Goal: Task Accomplishment & Management: Manage account settings

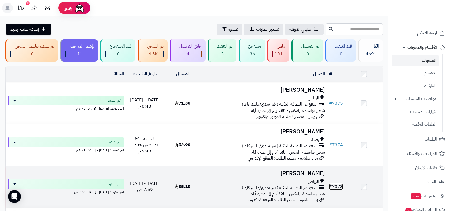
click at [335, 185] on link "# 7373" at bounding box center [336, 186] width 14 height 6
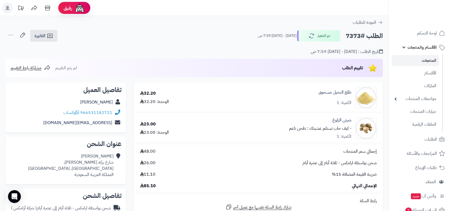
scroll to position [178, 0]
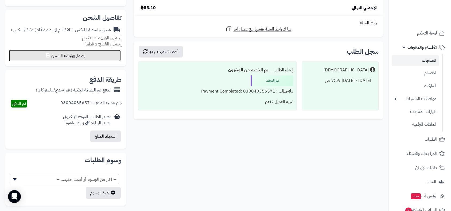
click at [72, 58] on button "إصدار بوليصة الشحن" at bounding box center [65, 56] width 112 height 12
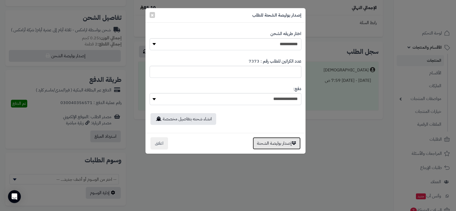
click at [269, 145] on button "إصدار بوليصة الشحنة" at bounding box center [276, 143] width 48 height 12
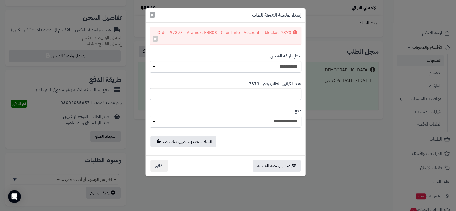
click at [151, 15] on span "×" at bounding box center [152, 15] width 3 height 8
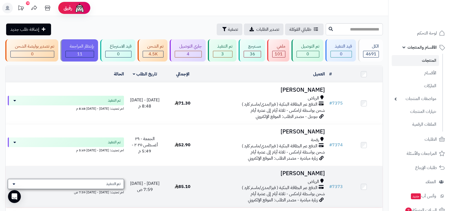
click at [114, 181] on span "تم التنفيذ" at bounding box center [113, 183] width 14 height 5
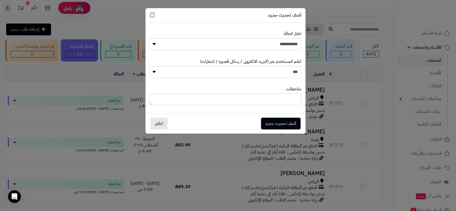
click at [369, 84] on div "**********" at bounding box center [228, 105] width 456 height 211
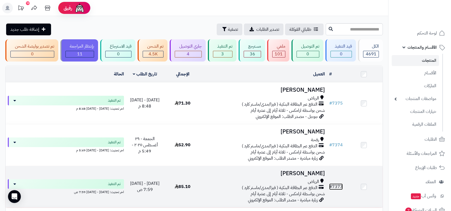
click at [338, 183] on link "# 7373" at bounding box center [336, 186] width 14 height 6
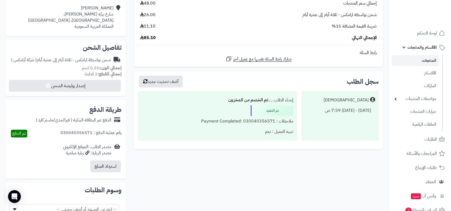
scroll to position [148, 0]
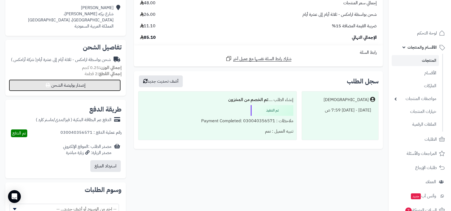
click at [94, 83] on button "إصدار بوليصة الشحن" at bounding box center [65, 85] width 112 height 12
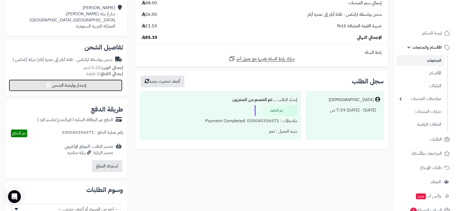
select select "******"
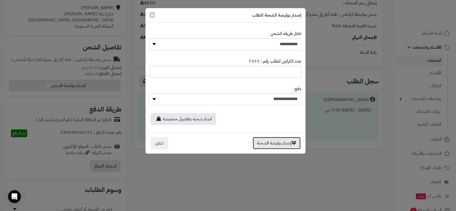
click at [283, 142] on button "إصدار بوليصة الشحنة" at bounding box center [276, 143] width 48 height 12
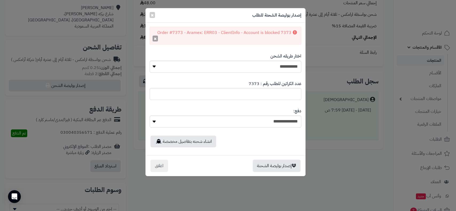
click at [153, 39] on button "×" at bounding box center [154, 38] width 5 height 6
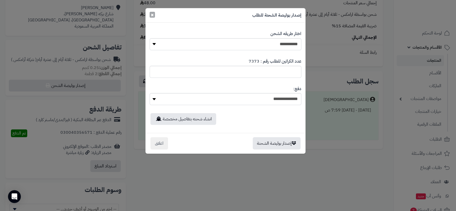
click at [151, 11] on span "×" at bounding box center [152, 15] width 3 height 8
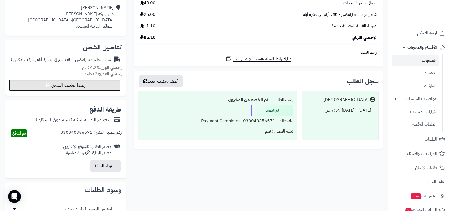
click at [98, 83] on button "إصدار بوليصة الشحن" at bounding box center [65, 85] width 112 height 12
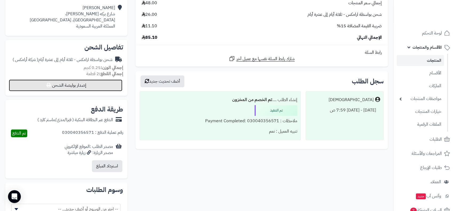
select select "******"
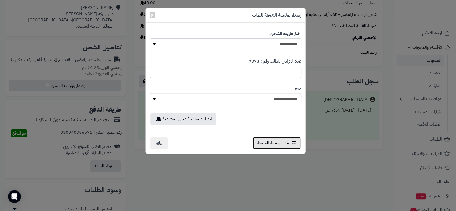
click at [283, 142] on button "إصدار بوليصة الشحنة" at bounding box center [276, 143] width 48 height 12
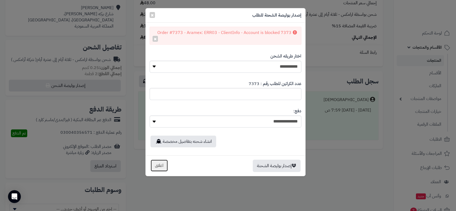
click at [155, 167] on button "اغلاق" at bounding box center [159, 165] width 18 height 12
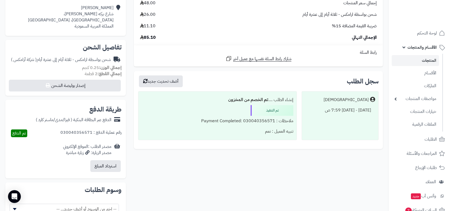
click at [166, 136] on div "إنشاء الطلب .... تم الخصم من المخزون تم التنفيذ ملاحظات : Payment Completed: 03…" at bounding box center [217, 115] width 159 height 49
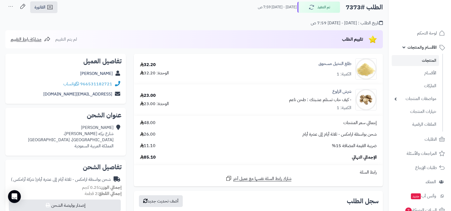
scroll to position [0, 0]
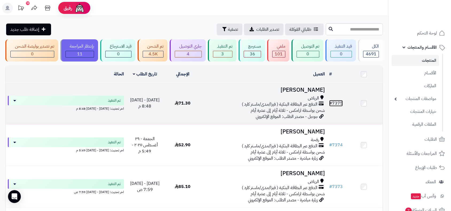
click at [338, 102] on link "# 7375" at bounding box center [336, 103] width 14 height 6
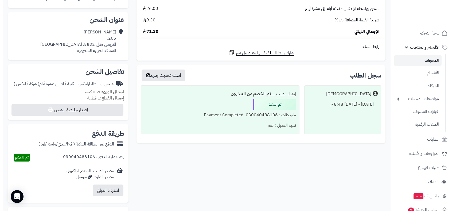
scroll to position [148, 0]
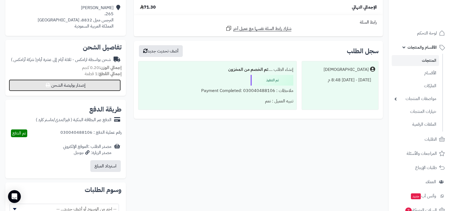
click at [91, 84] on button "إصدار بوليصة الشحن" at bounding box center [65, 85] width 112 height 12
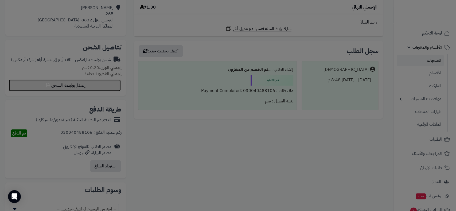
select select "******"
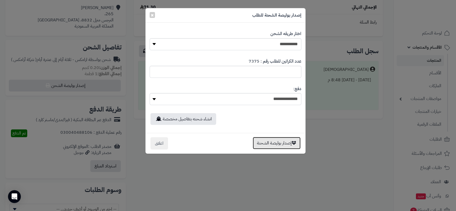
click at [272, 144] on button "إصدار بوليصة الشحنة" at bounding box center [276, 143] width 48 height 12
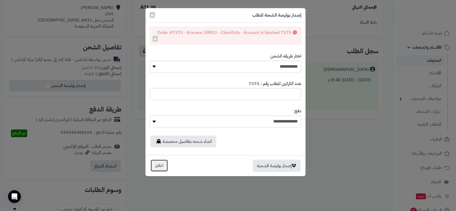
click at [162, 165] on button "اغلاق" at bounding box center [159, 165] width 18 height 12
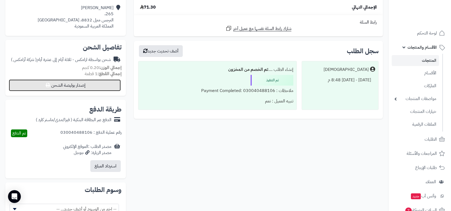
click at [98, 83] on button "إصدار بوليصة الشحن" at bounding box center [65, 85] width 112 height 12
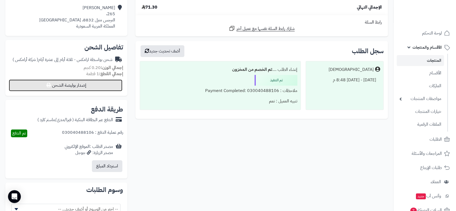
select select "******"
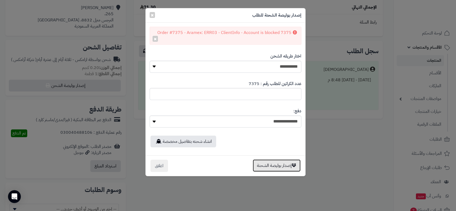
click at [272, 164] on button "إصدار بوليصة الشحنة" at bounding box center [276, 165] width 48 height 12
click at [274, 165] on button "إصدار بوليصة الشحنة" at bounding box center [276, 165] width 48 height 12
click at [274, 164] on button "إصدار بوليصة الشحنة" at bounding box center [276, 165] width 48 height 12
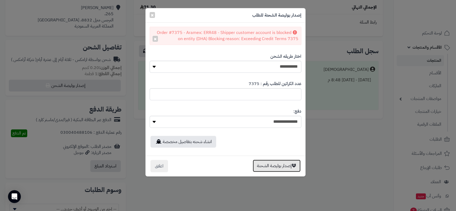
click at [274, 164] on button "إصدار بوليصة الشحنة" at bounding box center [276, 165] width 48 height 12
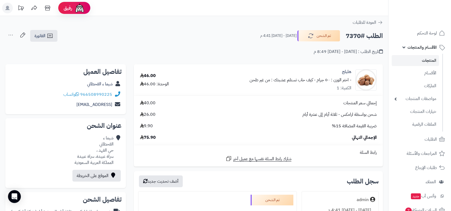
scroll to position [380, 0]
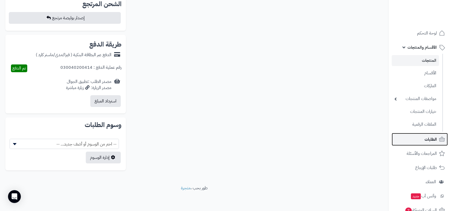
click at [426, 140] on span "الطلبات" at bounding box center [430, 138] width 12 height 7
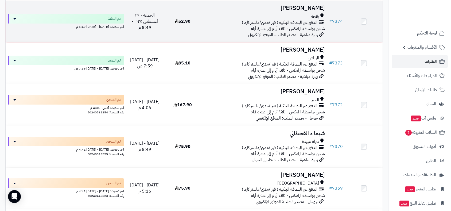
scroll to position [89, 0]
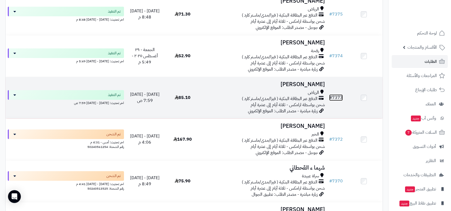
click at [337, 97] on link "# 7373" at bounding box center [336, 97] width 14 height 6
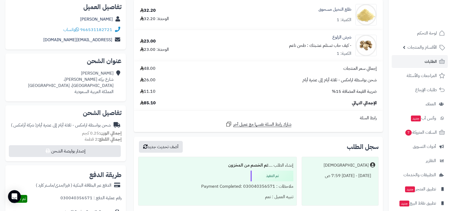
scroll to position [148, 0]
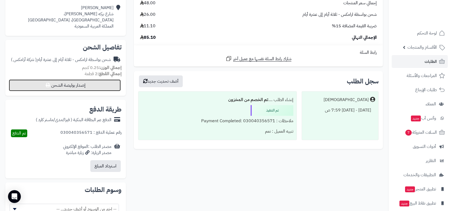
click at [66, 85] on button "إصدار بوليصة الشحن" at bounding box center [65, 85] width 112 height 12
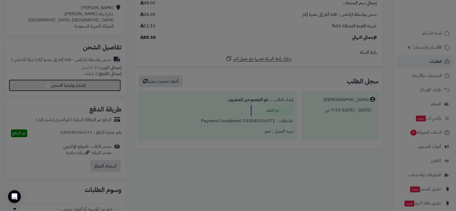
select select "******"
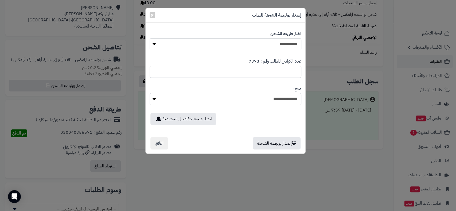
click at [154, 98] on select "**********" at bounding box center [225, 99] width 152 height 12
click at [149, 93] on select "**********" at bounding box center [225, 99] width 152 height 12
click at [154, 98] on select "**********" at bounding box center [225, 99] width 152 height 12
select select "*"
click at [149, 93] on select "**********" at bounding box center [225, 99] width 152 height 12
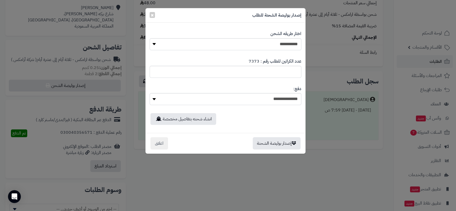
click at [263, 107] on div "**********" at bounding box center [225, 95] width 152 height 27
click at [277, 143] on button "إصدار بوليصة الشحنة" at bounding box center [276, 143] width 48 height 12
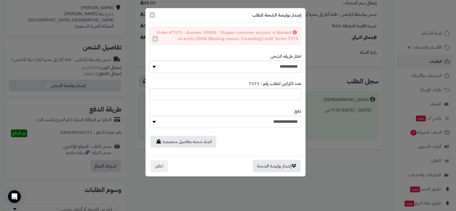
click at [294, 31] on icon at bounding box center [295, 32] width 4 height 4
click at [294, 33] on icon at bounding box center [295, 32] width 4 height 4
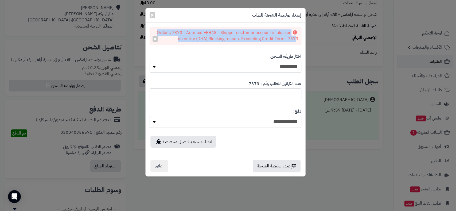
click at [293, 35] on div "Order #7373 - Aramex: ERR48 - Shipper customer account is blocked on entity (DH…" at bounding box center [225, 36] width 152 height 18
click at [293, 34] on icon at bounding box center [295, 32] width 4 height 4
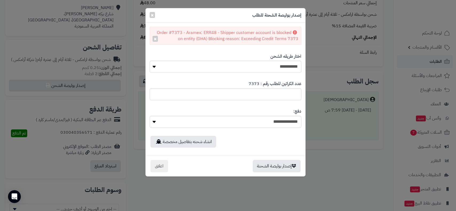
click at [291, 34] on div "Order #7373 - Aramex: ERR48 - Shipper customer account is blocked on entity (DH…" at bounding box center [225, 36] width 152 height 18
click at [294, 31] on icon at bounding box center [295, 32] width 4 height 4
click at [283, 32] on div "Order #7373 - Aramex: ERR48 - Shipper customer account is blocked on entity (DH…" at bounding box center [225, 36] width 152 height 18
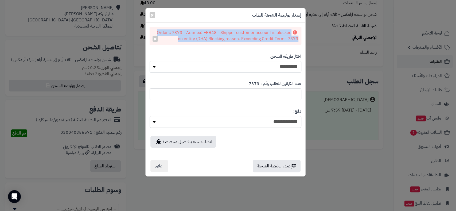
click at [283, 33] on div "Order #7373 - Aramex: ERR48 - Shipper customer account is blocked on entity (DH…" at bounding box center [225, 36] width 152 height 18
click at [285, 33] on div "Order #7373 - Aramex: ERR48 - Shipper customer account is blocked on entity (DH…" at bounding box center [225, 36] width 152 height 18
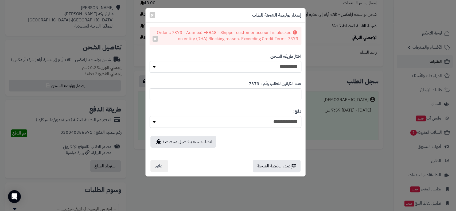
click at [286, 34] on div "Order #7373 - Aramex: ERR48 - Shipper customer account is blocked on entity (DH…" at bounding box center [225, 36] width 152 height 18
click at [287, 33] on div "Order #7373 - Aramex: ERR48 - Shipper customer account is blocked on entity (DH…" at bounding box center [225, 36] width 152 height 18
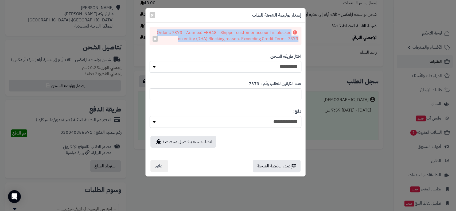
click at [287, 33] on div "Order #7373 - Aramex: ERR48 - Shipper customer account is blocked on entity (DH…" at bounding box center [225, 36] width 152 height 18
copy div "Order #7373 - Aramex: ERR48 - Shipper customer account is blocked on entity (DH…"
click at [222, 39] on div "Order #7373 - Aramex: ERR48 - Shipper customer account is blocked on entity (DH…" at bounding box center [225, 36] width 152 height 18
click at [240, 40] on div "Order #7373 - Aramex: ERR48 - Shipper customer account is blocked on entity (DH…" at bounding box center [225, 36] width 152 height 18
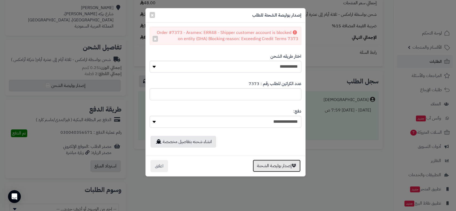
click at [276, 167] on button "إصدار بوليصة الشحنة" at bounding box center [276, 165] width 48 height 12
click at [155, 39] on button "×" at bounding box center [154, 38] width 5 height 6
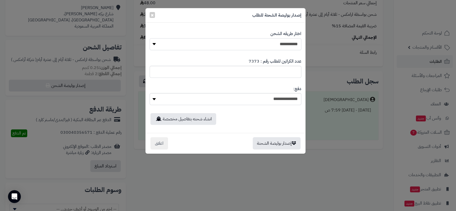
click at [156, 42] on select "**********" at bounding box center [225, 44] width 152 height 12
click at [149, 38] on select "**********" at bounding box center [225, 44] width 152 height 12
click at [267, 146] on button "إصدار بوليصة الشحنة" at bounding box center [276, 143] width 48 height 12
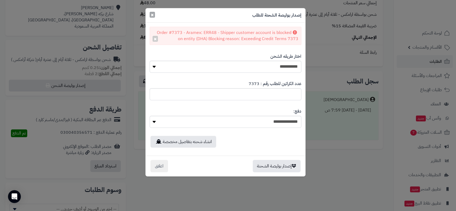
click at [152, 14] on span "×" at bounding box center [152, 15] width 3 height 8
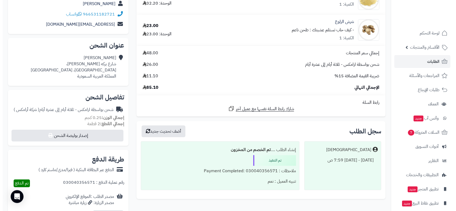
scroll to position [89, 0]
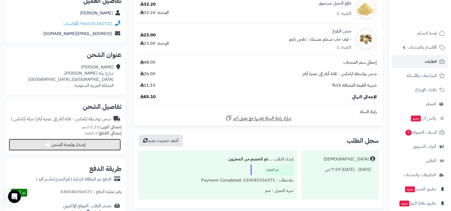
click at [93, 145] on button "إصدار بوليصة الشحن" at bounding box center [65, 145] width 112 height 12
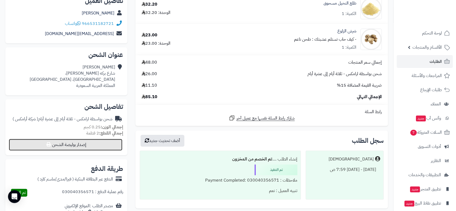
select select "******"
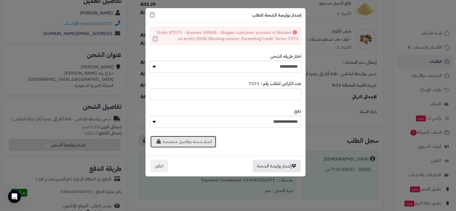
click at [197, 140] on link "انشاء شحنه بتفاصيل مخصصة" at bounding box center [183, 142] width 66 height 12
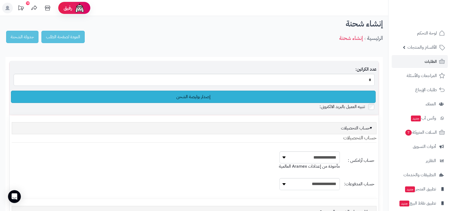
click at [199, 99] on link "إصدار بوليصة الشحن" at bounding box center [193, 96] width 364 height 12
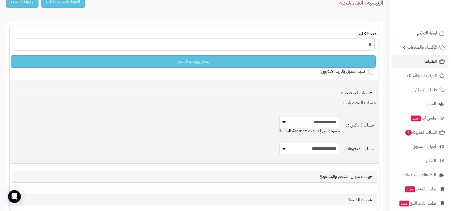
scroll to position [84, 0]
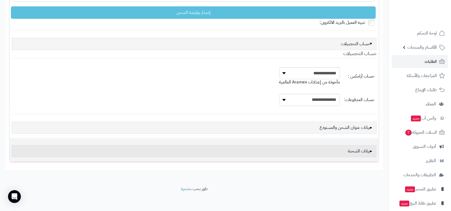
click at [342, 152] on div "بيانات الشحنة" at bounding box center [194, 151] width 364 height 12
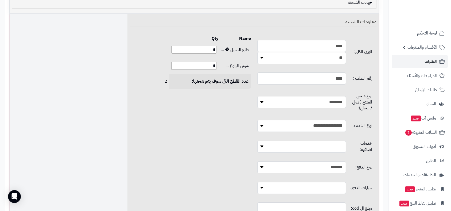
scroll to position [351, 0]
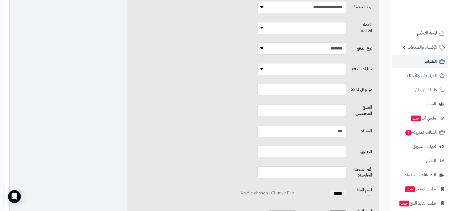
click at [301, 104] on input "text" at bounding box center [301, 110] width 89 height 12
type input "*"
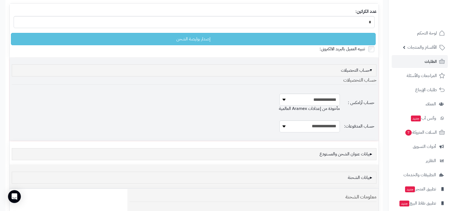
scroll to position [25, 0]
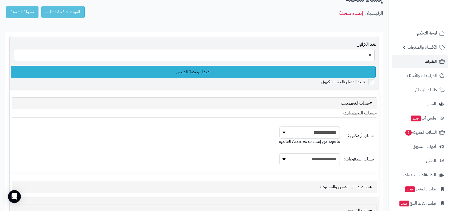
click at [211, 74] on link "إصدار بوليصة الشحن" at bounding box center [193, 72] width 364 height 12
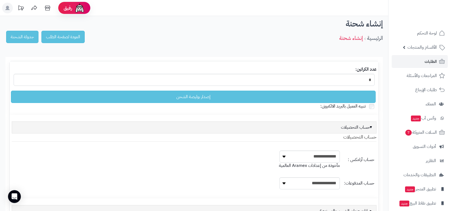
scroll to position [26, 0]
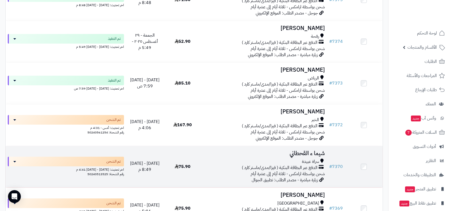
scroll to position [119, 0]
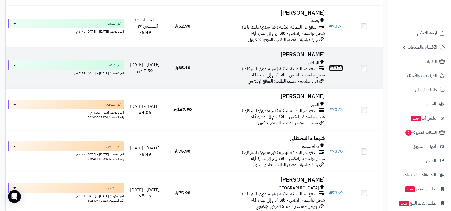
click at [336, 68] on link "# 7373" at bounding box center [336, 68] width 14 height 6
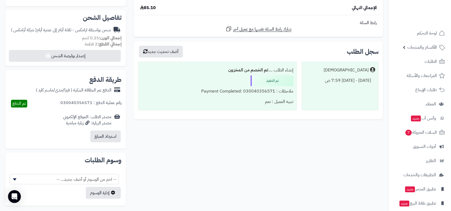
scroll to position [213, 0]
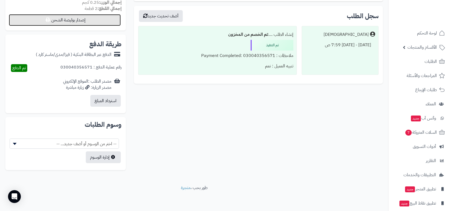
click at [93, 18] on button "إصدار بوليصة الشحن" at bounding box center [65, 20] width 112 height 12
select select "******"
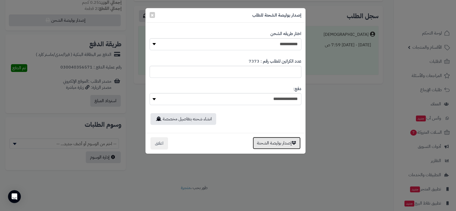
click at [279, 141] on button "إصدار بوليصة الشحنة" at bounding box center [276, 143] width 48 height 12
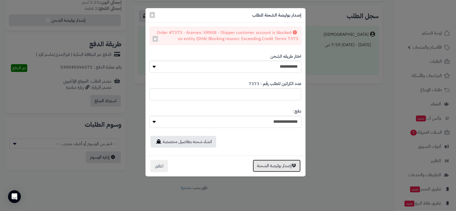
click at [276, 167] on button "إصدار بوليصة الشحنة" at bounding box center [276, 165] width 48 height 12
click at [149, 13] on button "×" at bounding box center [151, 15] width 5 height 6
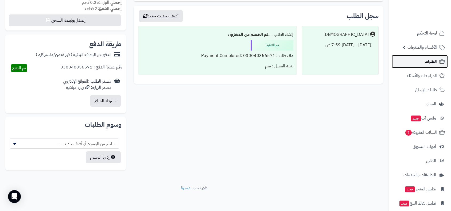
click at [430, 64] on span "الطلبات" at bounding box center [430, 61] width 12 height 7
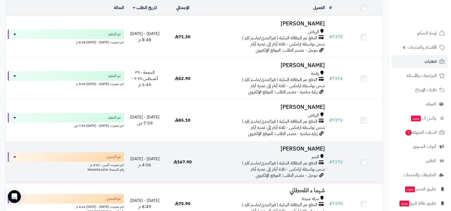
scroll to position [148, 0]
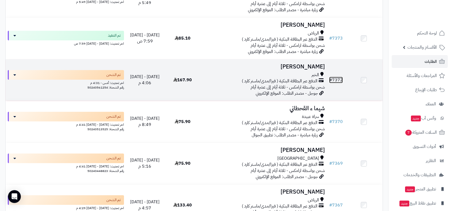
click at [335, 77] on link "# 7372" at bounding box center [336, 80] width 14 height 6
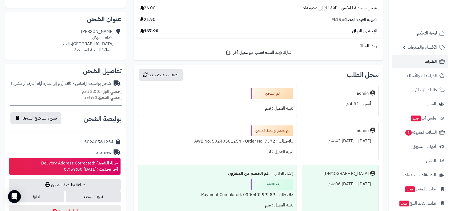
scroll to position [207, 0]
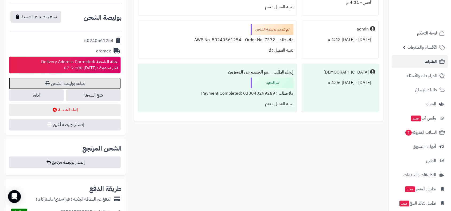
click at [75, 84] on link "طباعة بوليصة الشحن" at bounding box center [65, 83] width 112 height 12
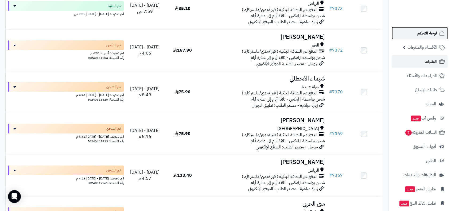
click at [421, 35] on span "لوحة التحكم" at bounding box center [426, 32] width 19 height 7
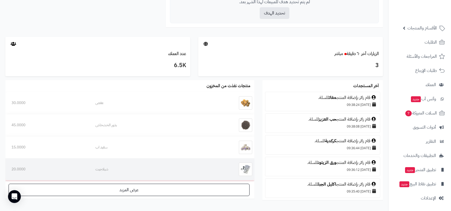
scroll to position [278, 0]
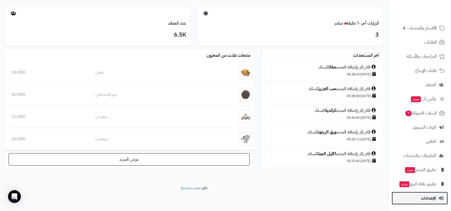
click at [430, 196] on span "الإعدادات" at bounding box center [427, 197] width 15 height 7
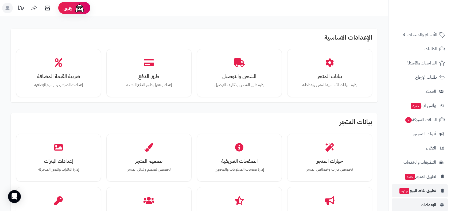
scroll to position [19, 0]
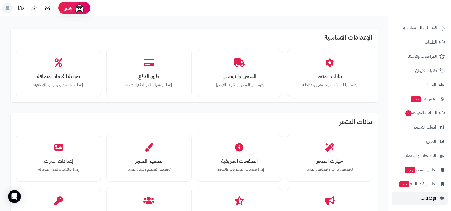
click at [429, 198] on span "الإعدادات" at bounding box center [427, 197] width 15 height 7
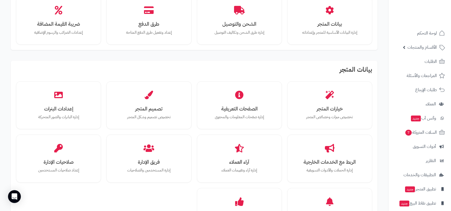
scroll to position [59, 0]
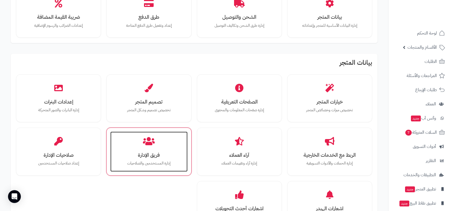
click at [153, 156] on h3 "فريق الإدارة" at bounding box center [149, 155] width 66 height 6
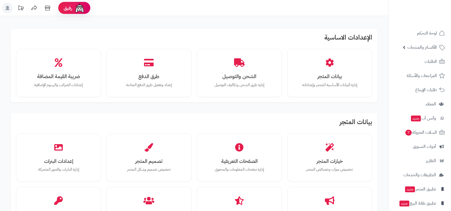
scroll to position [59, 0]
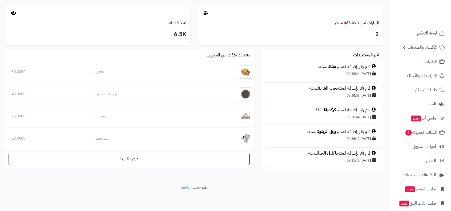
scroll to position [237, 0]
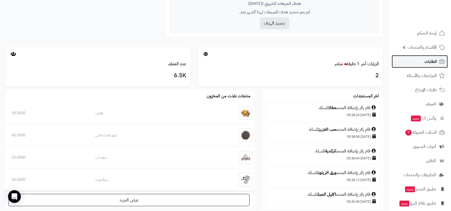
click at [428, 59] on span "الطلبات" at bounding box center [430, 61] width 12 height 7
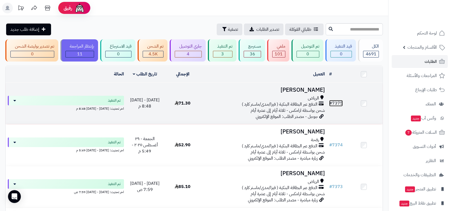
click at [337, 102] on link "# 7375" at bounding box center [336, 103] width 14 height 6
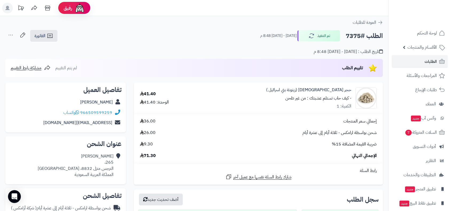
scroll to position [207, 0]
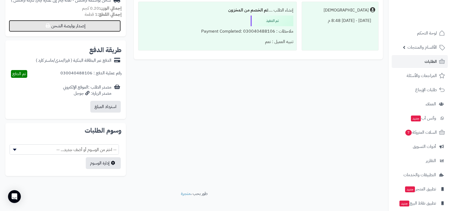
click at [98, 28] on button "إصدار بوليصة الشحن" at bounding box center [65, 26] width 112 height 12
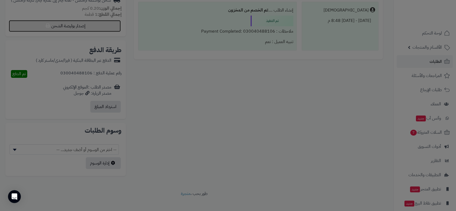
select select "******"
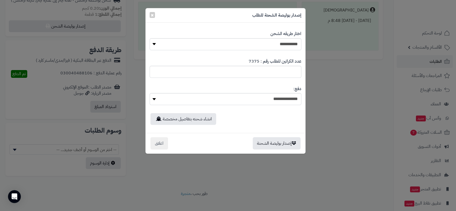
drag, startPoint x: 293, startPoint y: 142, endPoint x: 339, endPoint y: 172, distance: 55.3
click at [339, 172] on div "**********" at bounding box center [228, 105] width 456 height 211
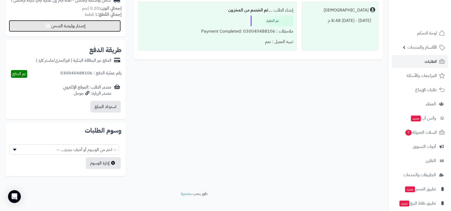
click at [99, 29] on button "إصدار بوليصة الشحن" at bounding box center [65, 26] width 112 height 12
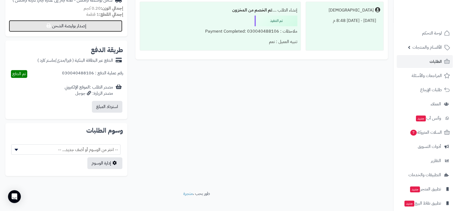
select select "******"
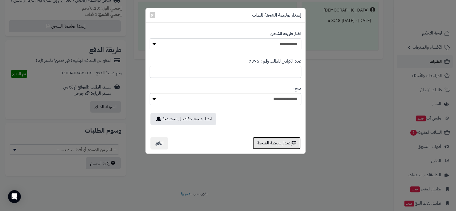
click at [279, 146] on button "إصدار بوليصة الشحنة" at bounding box center [276, 143] width 48 height 12
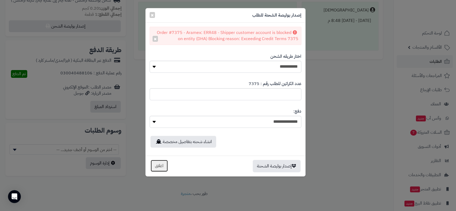
click at [161, 165] on button "اغلاق" at bounding box center [159, 165] width 18 height 12
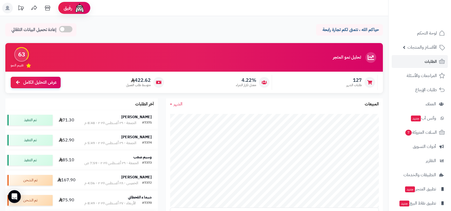
scroll to position [228, 0]
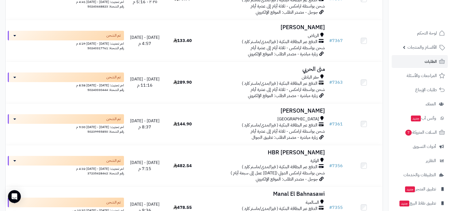
scroll to position [237, 0]
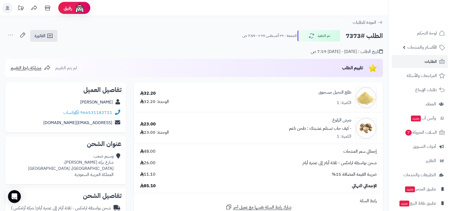
scroll to position [213, 0]
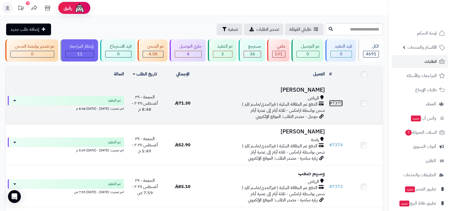
click at [338, 100] on link "# 7375" at bounding box center [336, 103] width 14 height 6
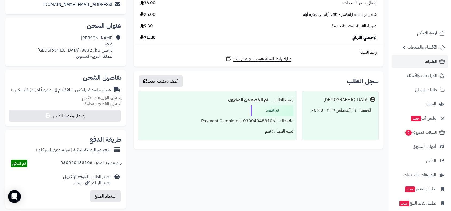
scroll to position [119, 0]
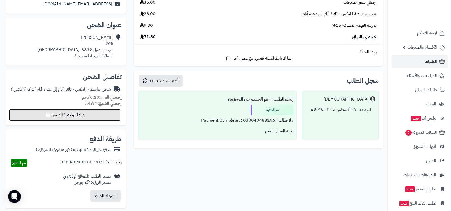
click at [80, 118] on button "إصدار بوليصة الشحن" at bounding box center [65, 115] width 112 height 12
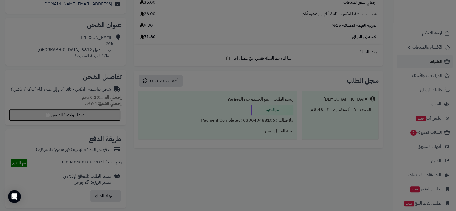
select select "******"
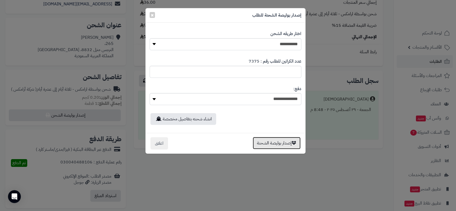
click at [280, 145] on button "إصدار بوليصة الشحنة" at bounding box center [276, 143] width 48 height 12
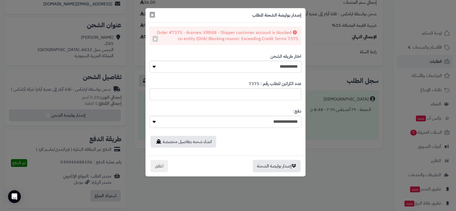
click at [153, 15] on span "×" at bounding box center [152, 15] width 3 height 8
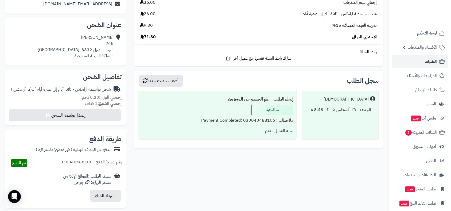
scroll to position [0, 0]
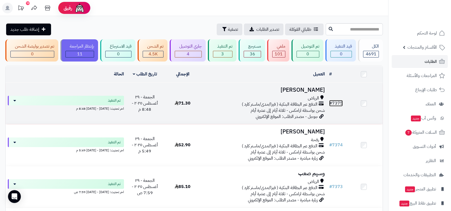
click at [337, 100] on link "# 7375" at bounding box center [336, 103] width 14 height 6
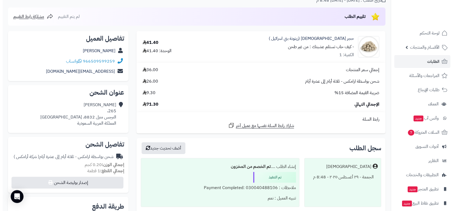
scroll to position [148, 0]
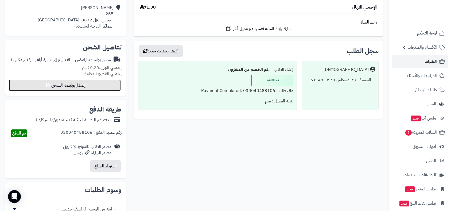
click at [85, 86] on button "إصدار بوليصة الشحن" at bounding box center [65, 85] width 112 height 12
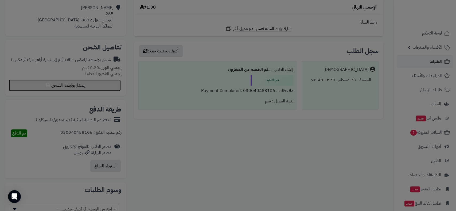
select select "******"
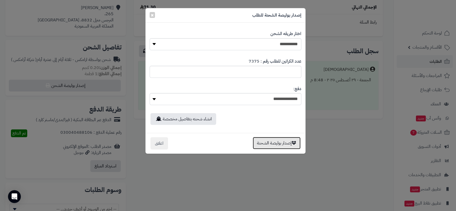
click at [282, 143] on button "إصدار بوليصة الشحنة" at bounding box center [276, 143] width 48 height 12
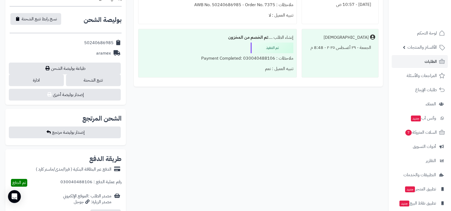
scroll to position [160, 0]
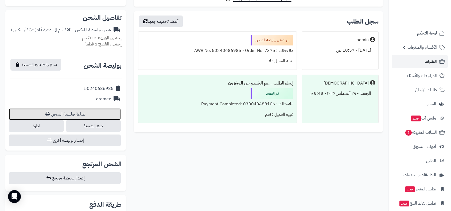
click at [77, 114] on link "طباعة بوليصة الشحن" at bounding box center [65, 114] width 112 height 12
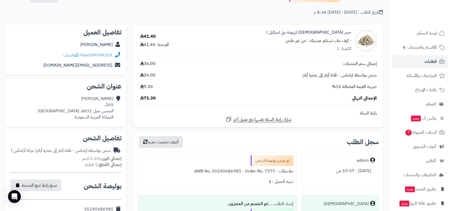
scroll to position [0, 0]
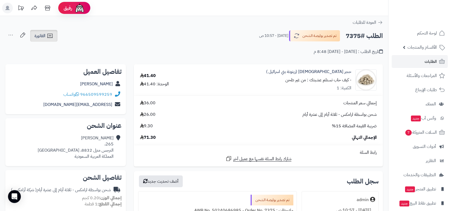
click at [37, 37] on span "الفاتورة" at bounding box center [39, 36] width 11 height 6
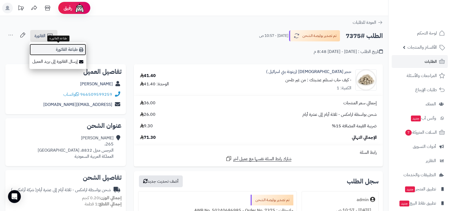
click at [56, 50] on link "طباعة الفاتورة" at bounding box center [57, 50] width 57 height 12
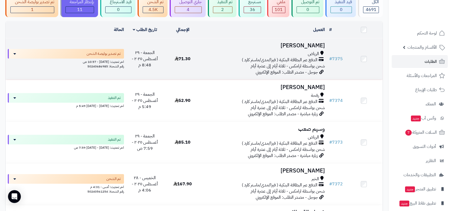
scroll to position [89, 0]
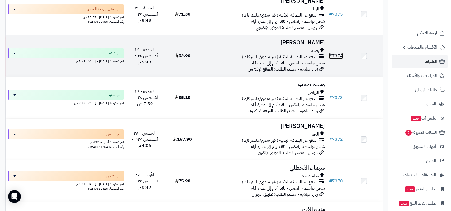
click at [338, 55] on link "# 7374" at bounding box center [336, 56] width 14 height 6
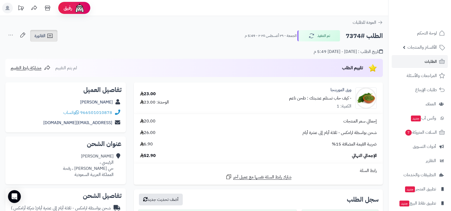
click at [45, 35] on span "الفاتورة" at bounding box center [39, 36] width 11 height 6
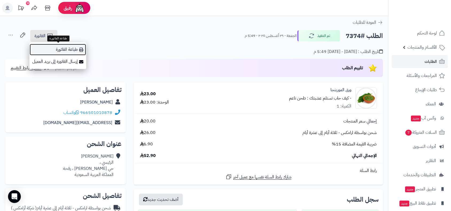
click at [59, 50] on link "طباعة الفاتورة" at bounding box center [57, 50] width 57 height 12
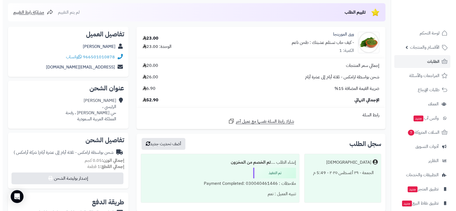
scroll to position [148, 0]
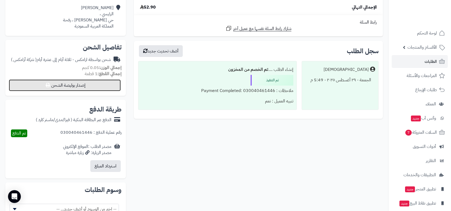
click at [90, 87] on button "إصدار بوليصة الشحن" at bounding box center [65, 85] width 112 height 12
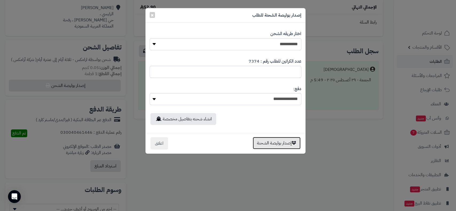
click at [275, 144] on button "إصدار بوليصة الشحنة" at bounding box center [276, 143] width 48 height 12
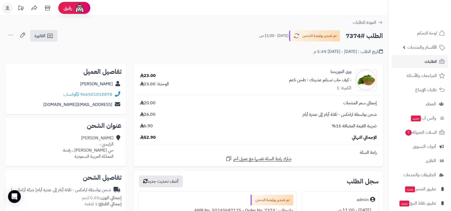
scroll to position [130, 0]
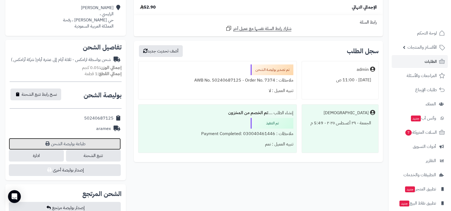
click at [86, 145] on link "طباعة بوليصة الشحن" at bounding box center [65, 144] width 112 height 12
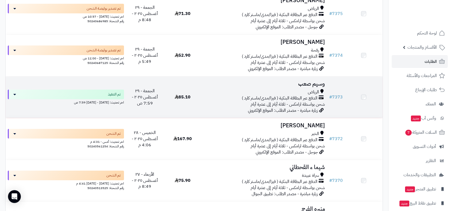
scroll to position [89, 0]
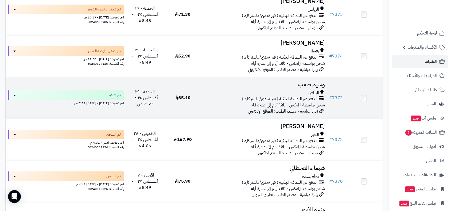
click at [343, 96] on td "# 7373" at bounding box center [336, 97] width 18 height 41
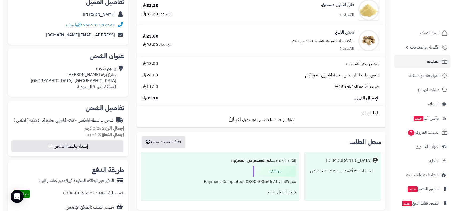
scroll to position [178, 0]
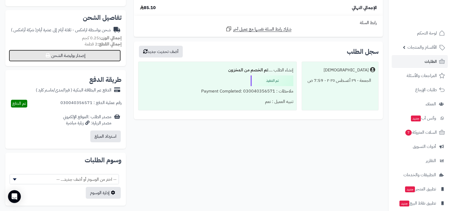
click at [88, 58] on button "إصدار بوليصة الشحن" at bounding box center [65, 56] width 112 height 12
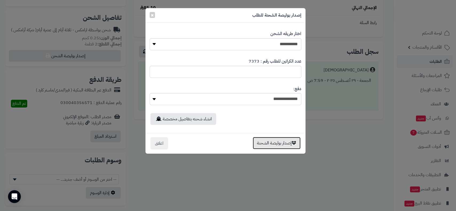
click at [281, 141] on button "إصدار بوليصة الشحنة" at bounding box center [276, 143] width 48 height 12
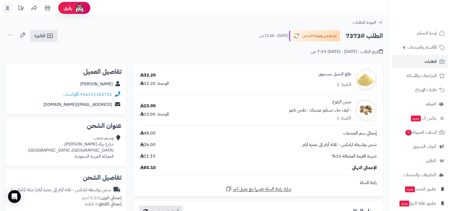
scroll to position [160, 0]
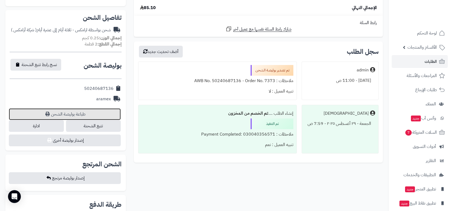
click at [86, 116] on link "طباعة بوليصة الشحن" at bounding box center [65, 114] width 112 height 12
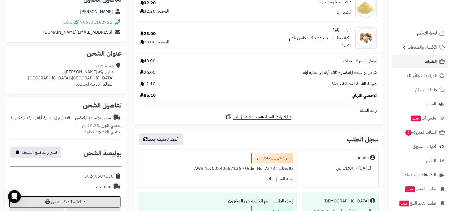
scroll to position [41, 0]
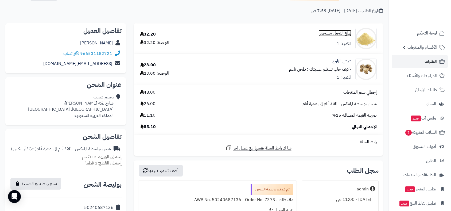
click at [339, 34] on link "طلع النخيل مسحوق" at bounding box center [334, 33] width 33 height 6
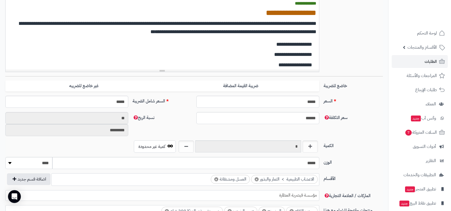
scroll to position [162, 0]
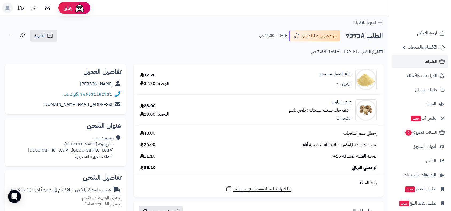
scroll to position [41, 0]
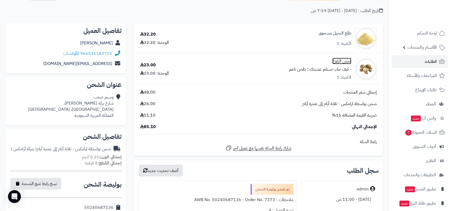
click at [343, 61] on link "شرش الزلوع" at bounding box center [341, 61] width 19 height 6
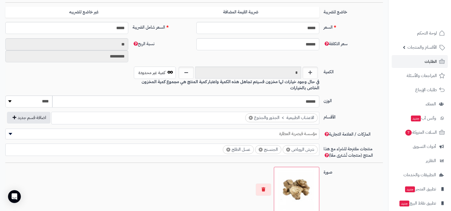
scroll to position [251, 0]
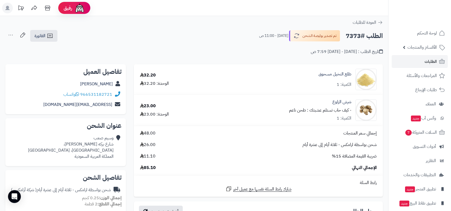
scroll to position [41, 0]
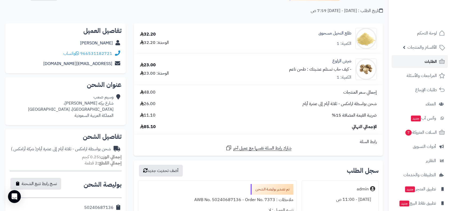
click at [431, 62] on span "الطلبات" at bounding box center [430, 61] width 12 height 7
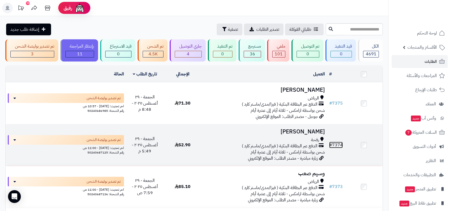
click at [334, 143] on link "# 7374" at bounding box center [336, 144] width 14 height 6
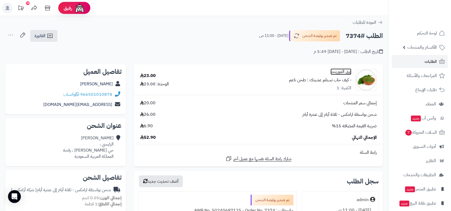
click at [349, 74] on link "ورق المورينجا" at bounding box center [340, 72] width 21 height 6
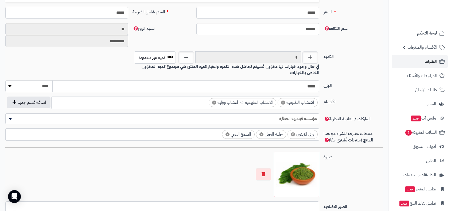
scroll to position [251, 0]
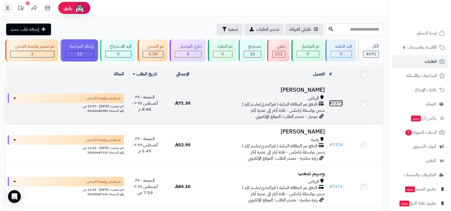
click at [340, 101] on link "# 7375" at bounding box center [336, 103] width 14 height 6
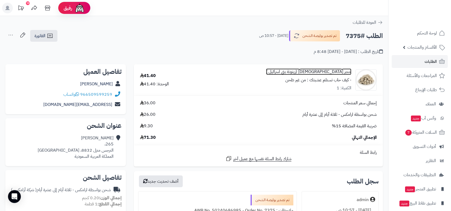
click at [337, 72] on link "حجر [DEMOGRAPHIC_DATA] (زيتونة بني اسرائيل )" at bounding box center [308, 72] width 85 height 6
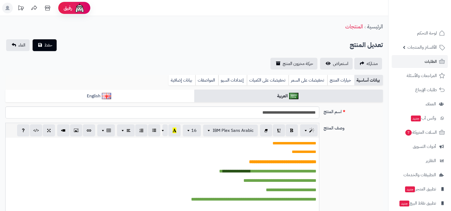
scroll to position [9, 0]
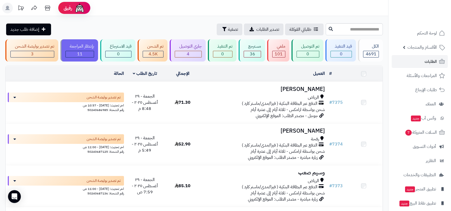
scroll to position [88, 0]
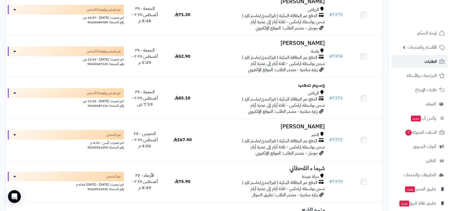
click at [424, 60] on span "الطلبات" at bounding box center [430, 61] width 12 height 7
